Goal: Information Seeking & Learning: Learn about a topic

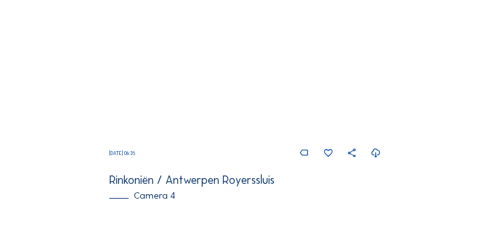
scroll to position [782, 0]
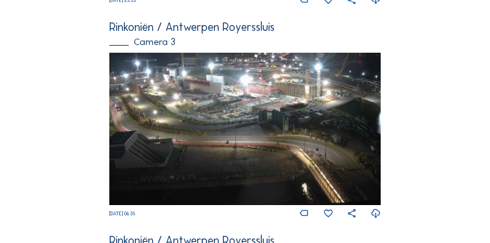
click at [244, 152] on img at bounding box center [244, 129] width 271 height 152
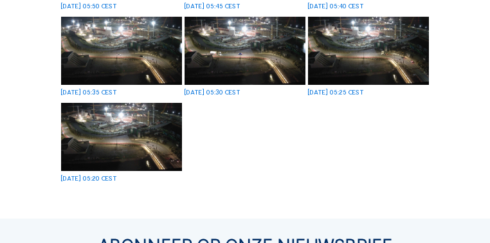
scroll to position [514, 0]
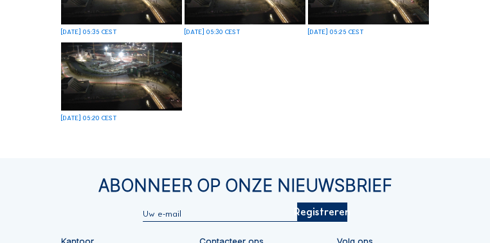
click at [148, 90] on img at bounding box center [121, 76] width 121 height 68
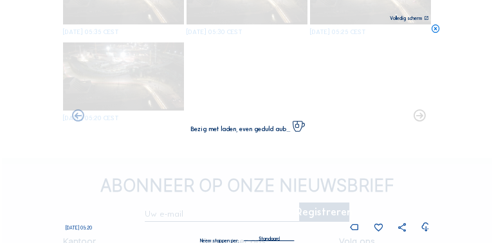
scroll to position [517, 0]
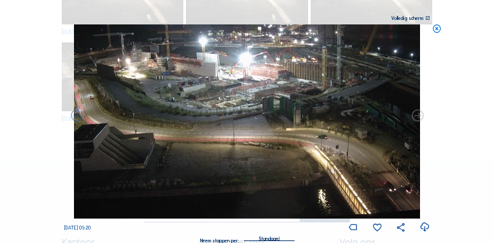
click at [416, 118] on icon at bounding box center [417, 116] width 14 height 14
click at [78, 115] on icon at bounding box center [76, 116] width 14 height 14
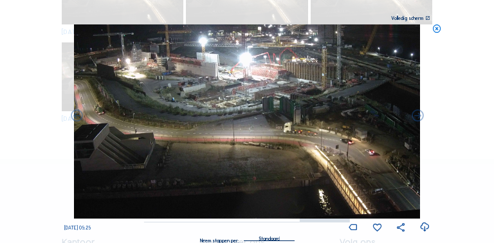
click at [78, 115] on icon at bounding box center [76, 116] width 14 height 14
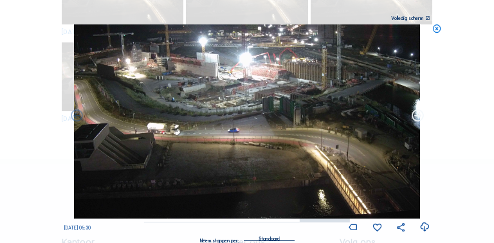
click at [418, 118] on icon at bounding box center [417, 116] width 14 height 14
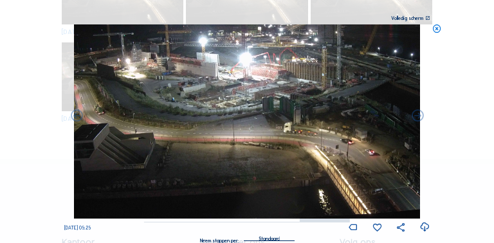
click at [418, 118] on icon at bounding box center [417, 116] width 14 height 14
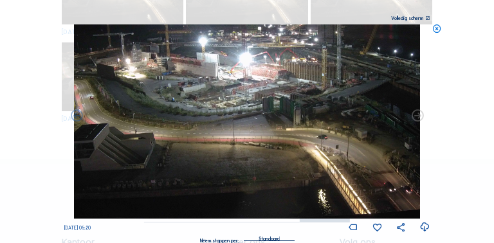
click at [418, 118] on icon at bounding box center [417, 116] width 14 height 14
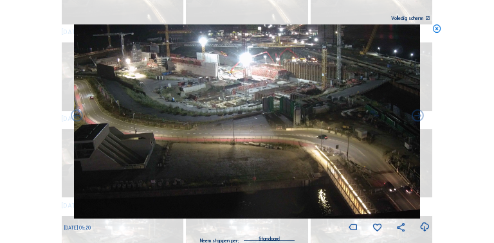
click at [418, 118] on div "Scroll om door de tijd te reizen | Druk op de 'Alt'-[PERSON_NAME] + scroll om t…" at bounding box center [247, 121] width 494 height 243
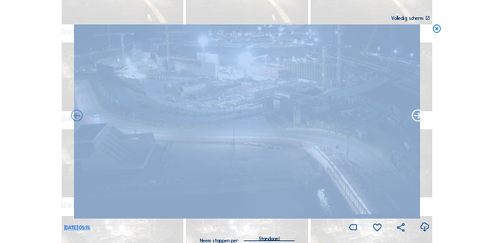
click at [415, 118] on icon at bounding box center [417, 116] width 14 height 14
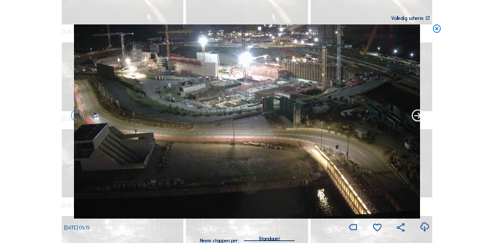
click at [415, 118] on icon at bounding box center [417, 116] width 14 height 14
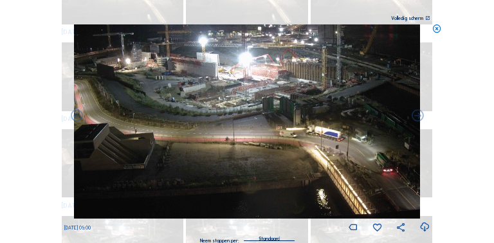
click at [415, 118] on icon at bounding box center [417, 116] width 14 height 14
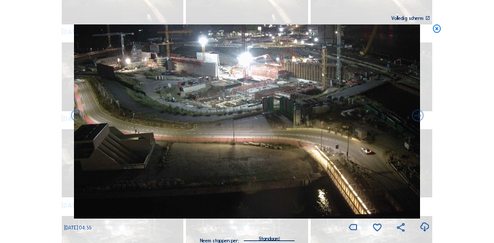
click at [415, 118] on icon at bounding box center [417, 116] width 14 height 14
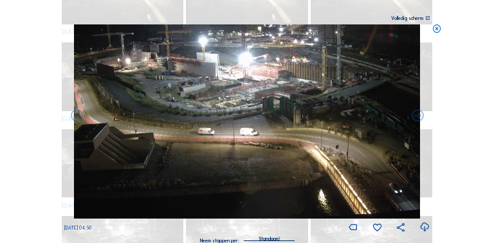
click at [415, 118] on icon at bounding box center [417, 116] width 14 height 14
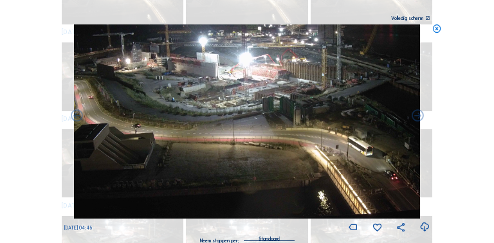
click at [415, 118] on icon at bounding box center [417, 116] width 14 height 14
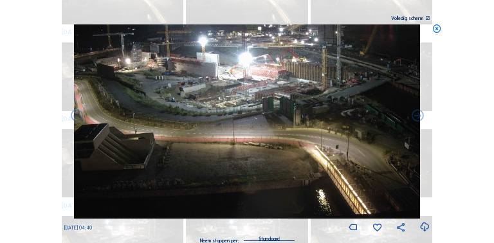
click at [415, 118] on icon at bounding box center [417, 116] width 14 height 14
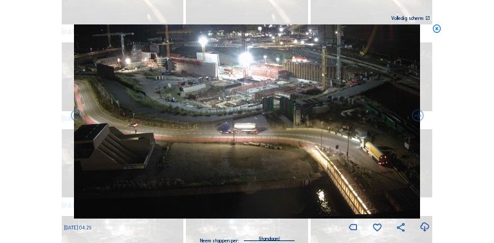
click at [415, 118] on icon at bounding box center [417, 116] width 14 height 14
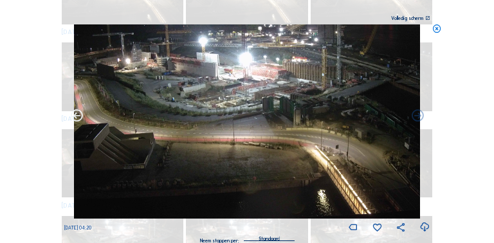
click at [78, 116] on icon at bounding box center [76, 116] width 14 height 14
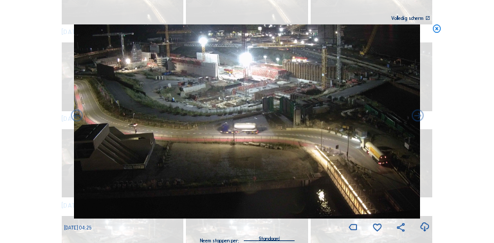
click at [78, 116] on icon at bounding box center [76, 116] width 14 height 14
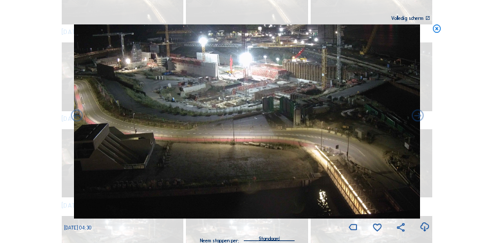
click at [78, 116] on icon at bounding box center [76, 116] width 14 height 14
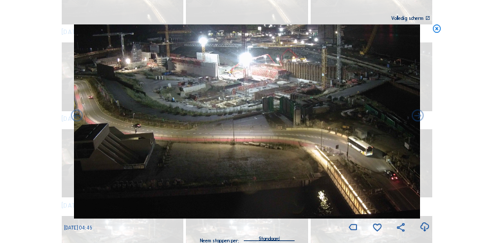
click at [426, 18] on icon at bounding box center [427, 18] width 5 height 5
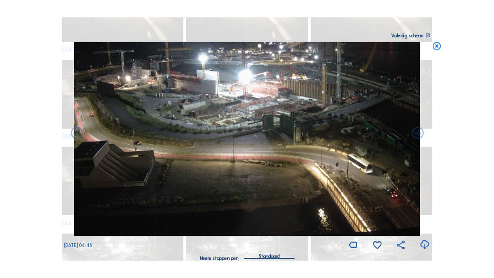
scroll to position [437, 0]
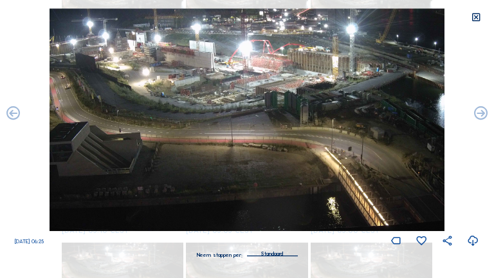
click at [473, 18] on icon at bounding box center [476, 17] width 11 height 11
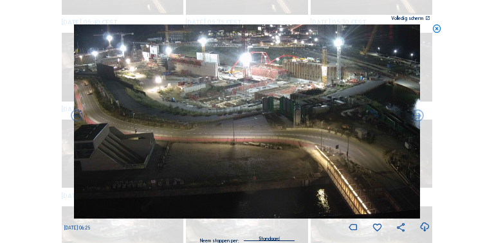
scroll to position [526, 0]
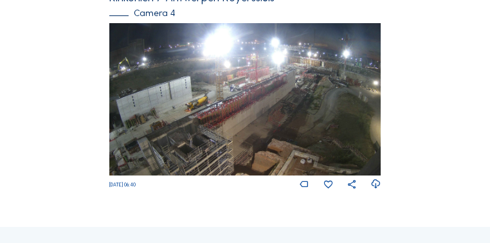
scroll to position [1025, 0]
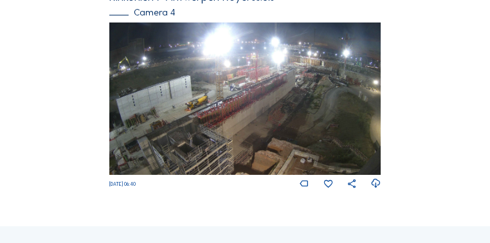
click at [232, 134] on img at bounding box center [244, 99] width 271 height 152
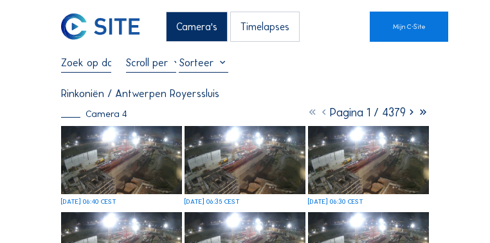
click at [133, 159] on img at bounding box center [121, 160] width 121 height 68
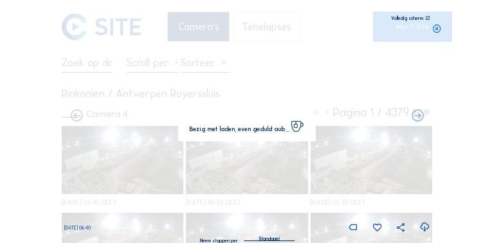
click at [133, 159] on img at bounding box center [247, 121] width 346 height 194
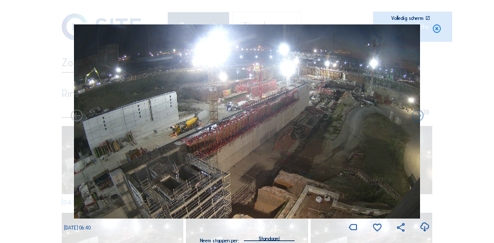
click at [427, 18] on icon at bounding box center [427, 18] width 5 height 5
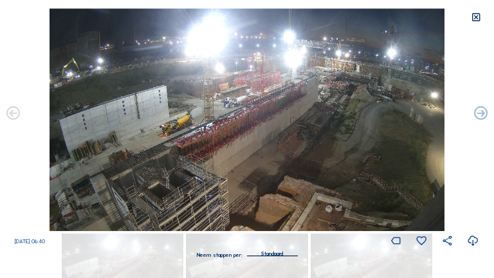
drag, startPoint x: 475, startPoint y: 19, endPoint x: 465, endPoint y: 3, distance: 18.7
click at [475, 19] on icon at bounding box center [476, 17] width 11 height 11
